Goal: Transaction & Acquisition: Purchase product/service

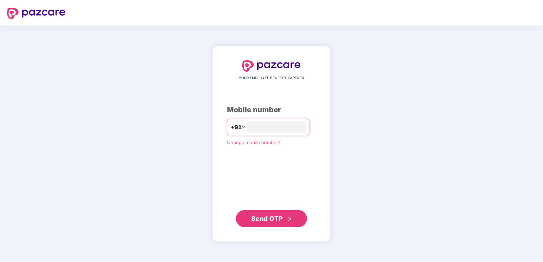
type input "**********"
click at [270, 218] on span "Send OTP" at bounding box center [267, 218] width 32 height 7
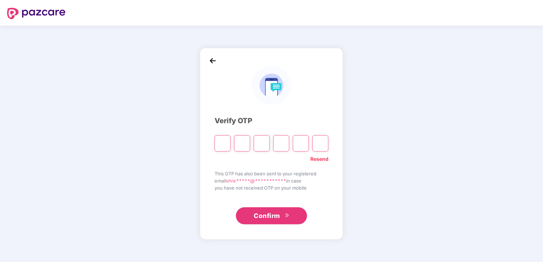
type input "*"
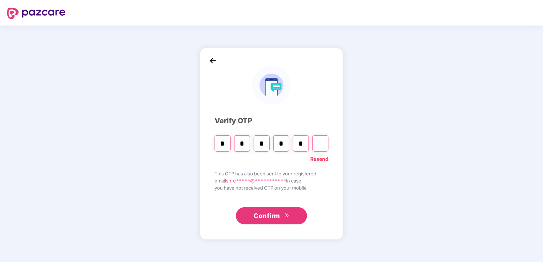
type input "*"
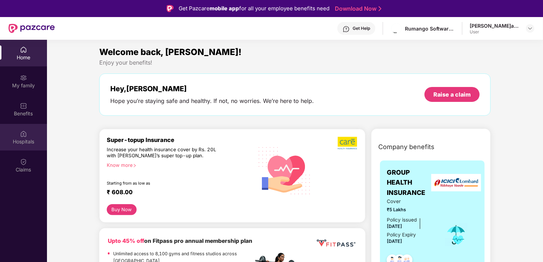
click at [25, 131] on img at bounding box center [23, 134] width 7 height 7
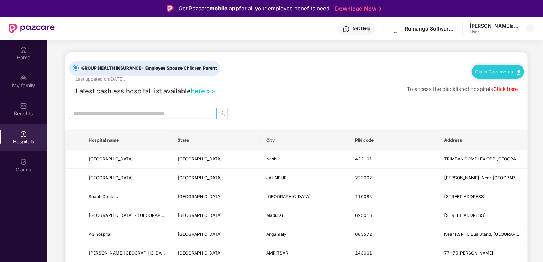
click at [123, 114] on input "text" at bounding box center [139, 114] width 133 height 8
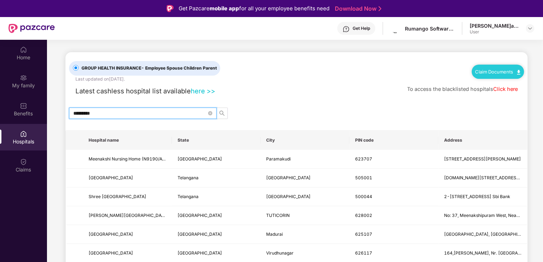
drag, startPoint x: 101, startPoint y: 115, endPoint x: 65, endPoint y: 115, distance: 36.3
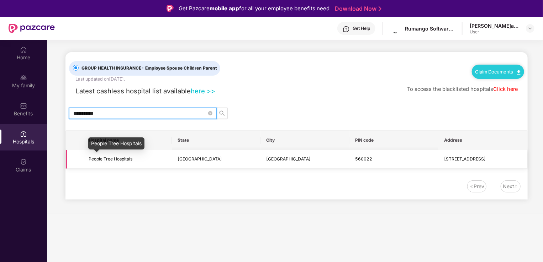
type input "**********"
click at [114, 161] on span "People Tree Hospitals" at bounding box center [111, 158] width 44 height 5
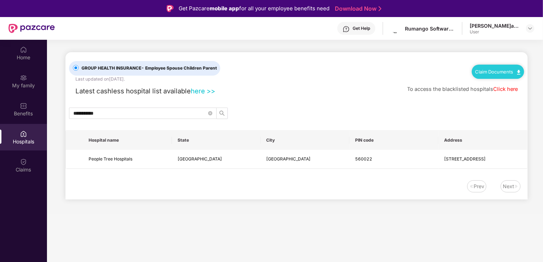
click at [199, 92] on link "here >>" at bounding box center [203, 91] width 25 height 8
click at [209, 113] on icon "close-circle" at bounding box center [210, 113] width 4 height 4
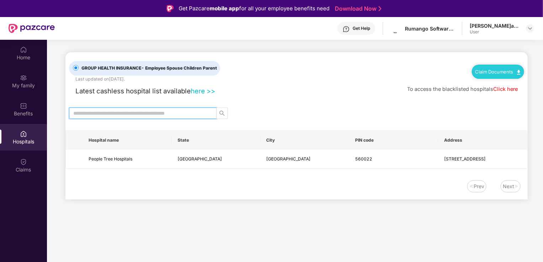
click at [224, 113] on icon "search" at bounding box center [222, 114] width 6 height 6
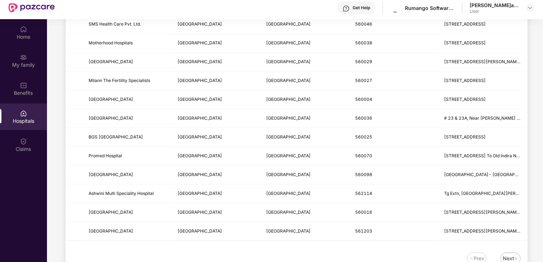
scroll to position [40, 0]
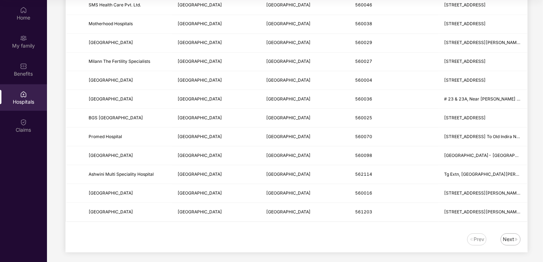
click at [514, 238] on div "Next" at bounding box center [510, 240] width 20 height 12
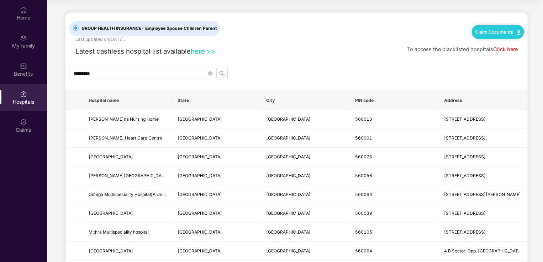
scroll to position [0, 0]
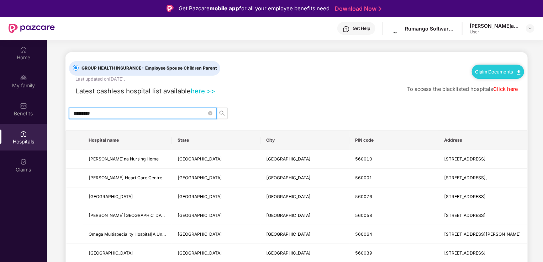
click at [152, 116] on input "*********" at bounding box center [139, 114] width 133 height 8
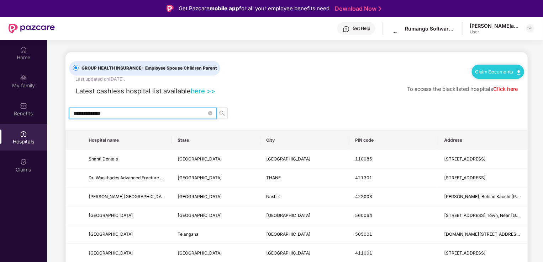
type input "**********"
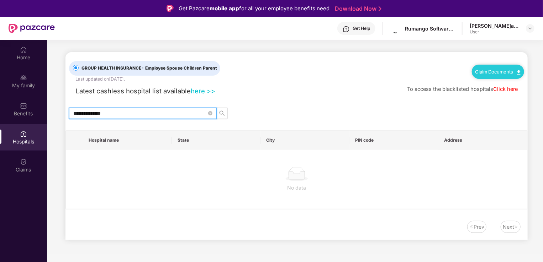
drag, startPoint x: 152, startPoint y: 116, endPoint x: 64, endPoint y: 110, distance: 88.0
click at [64, 110] on main "**********" at bounding box center [295, 147] width 496 height 215
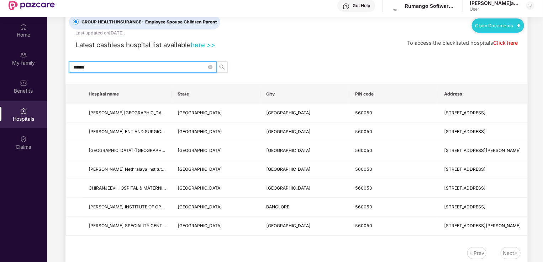
scroll to position [21, 0]
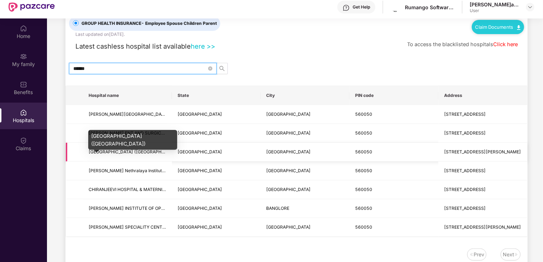
type input "******"
click at [117, 154] on span "[GEOGRAPHIC_DATA] ([GEOGRAPHIC_DATA])" at bounding box center [136, 151] width 94 height 5
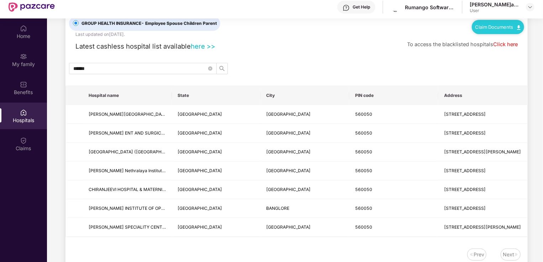
click at [48, 186] on main "GROUP HEALTH INSURANCE - Employee Spouse Children Parent Last updated on 8 [DAT…" at bounding box center [295, 138] width 496 height 287
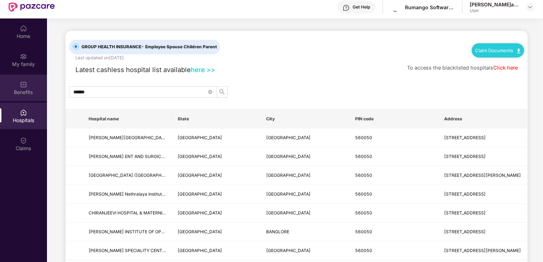
click at [27, 87] on img at bounding box center [23, 84] width 7 height 7
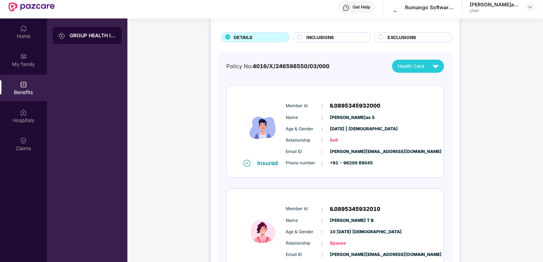
scroll to position [5, 0]
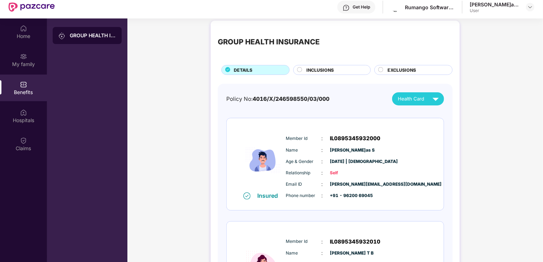
click at [307, 69] on span "INCLUSIONS" at bounding box center [320, 70] width 27 height 7
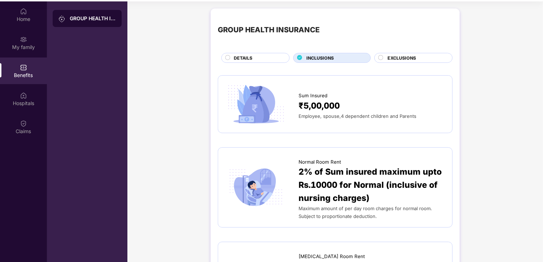
scroll to position [0, 0]
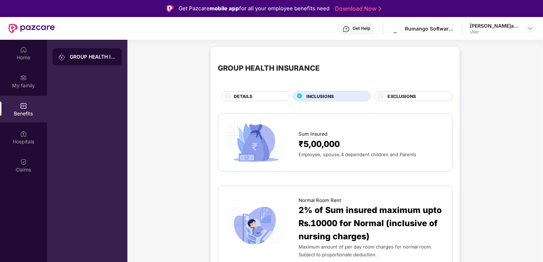
click at [382, 97] on circle at bounding box center [380, 96] width 5 height 5
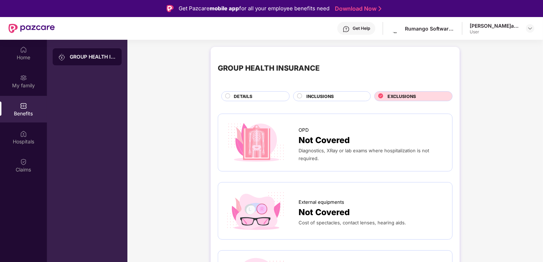
click at [303, 95] on div "INCLUSIONS" at bounding box center [335, 97] width 64 height 8
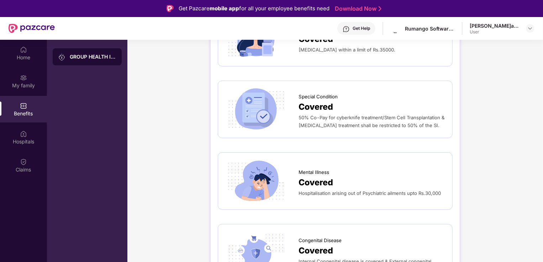
scroll to position [40, 0]
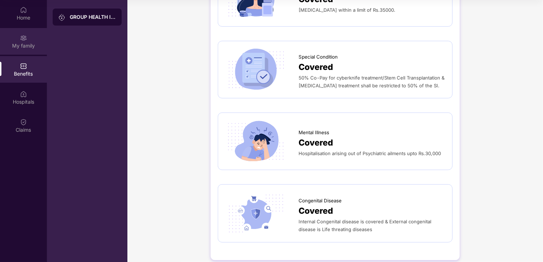
click at [26, 45] on div "My family" at bounding box center [23, 45] width 47 height 7
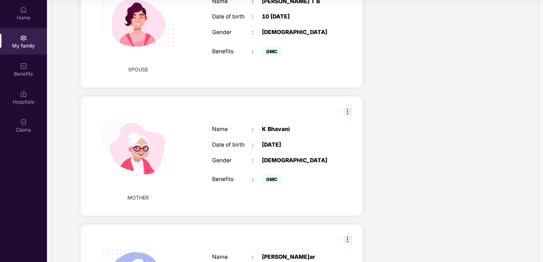
scroll to position [303, 0]
click at [349, 108] on img at bounding box center [347, 112] width 9 height 9
click at [420, 141] on div "Health Cover cover ₹5 Lakhs Policy issued [DATE] Policy Expiry [DATE] Enabled f…" at bounding box center [441, 47] width 147 height 612
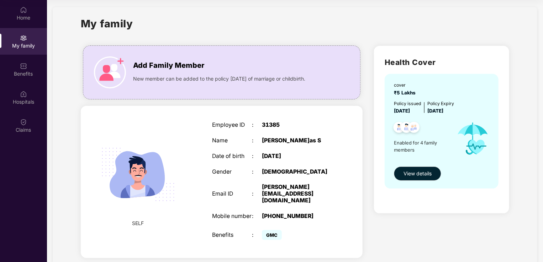
scroll to position [0, 0]
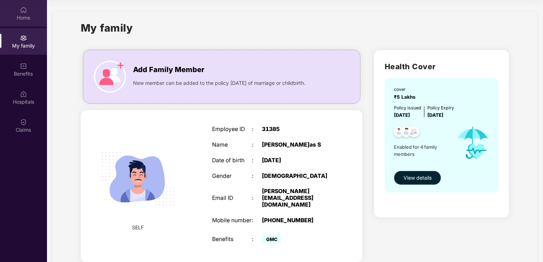
click at [24, 18] on div "Home" at bounding box center [23, 17] width 47 height 7
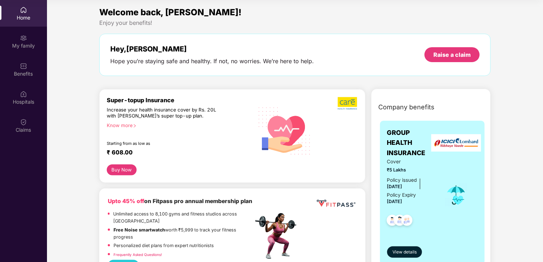
click at [118, 125] on div "Know more" at bounding box center [178, 125] width 142 height 5
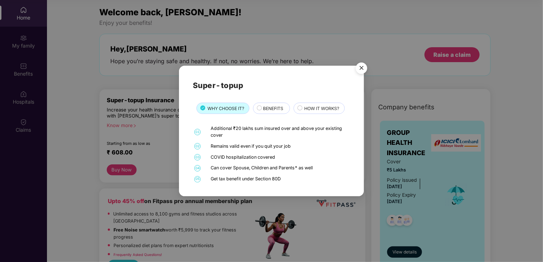
click at [269, 110] on span "BENEFITS" at bounding box center [273, 108] width 20 height 7
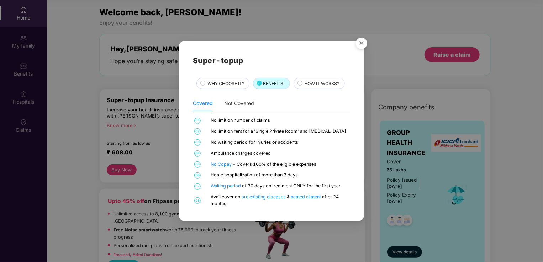
click at [315, 82] on span "HOW IT WORKS?" at bounding box center [321, 83] width 35 height 7
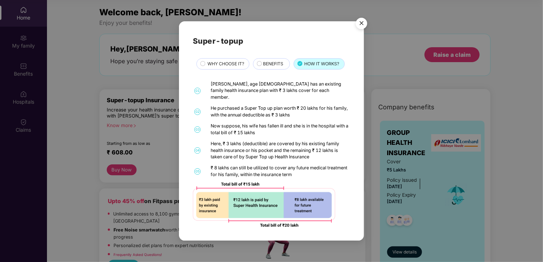
click at [362, 30] on img "Close" at bounding box center [361, 25] width 20 height 20
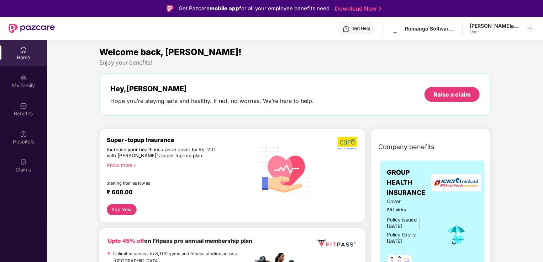
click at [118, 208] on button "Buy Now" at bounding box center [122, 210] width 30 height 11
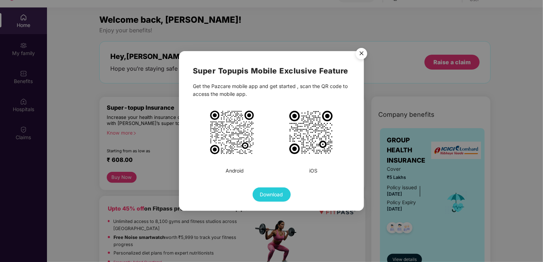
scroll to position [36, 0]
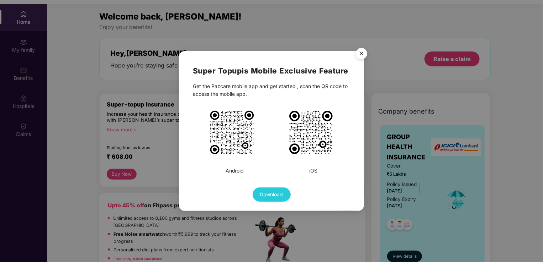
click at [359, 54] on img "Close" at bounding box center [361, 55] width 20 height 20
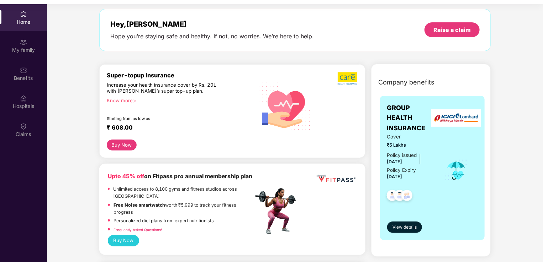
scroll to position [29, 0]
